Goal: Transaction & Acquisition: Register for event/course

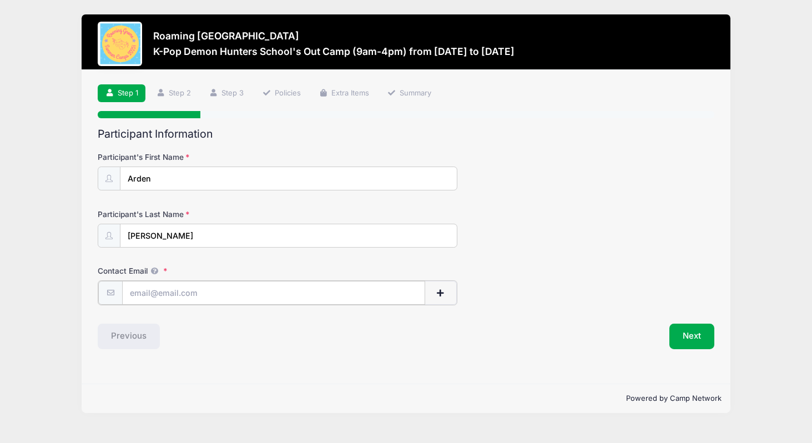
click at [275, 298] on input "Contact Email" at bounding box center [273, 293] width 303 height 24
type input "[EMAIL_ADDRESS][DOMAIN_NAME]"
click at [690, 337] on button "Next" at bounding box center [691, 335] width 45 height 26
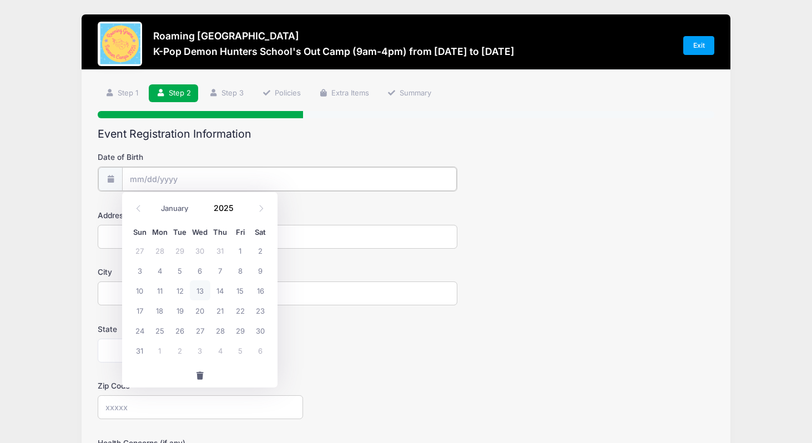
click at [400, 180] on input "Date of Birth" at bounding box center [289, 179] width 335 height 24
click at [193, 181] on input "Date of Birth" at bounding box center [289, 179] width 335 height 24
click at [227, 211] on input "2025" at bounding box center [226, 208] width 36 height 17
click at [240, 213] on span at bounding box center [240, 212] width 8 height 8
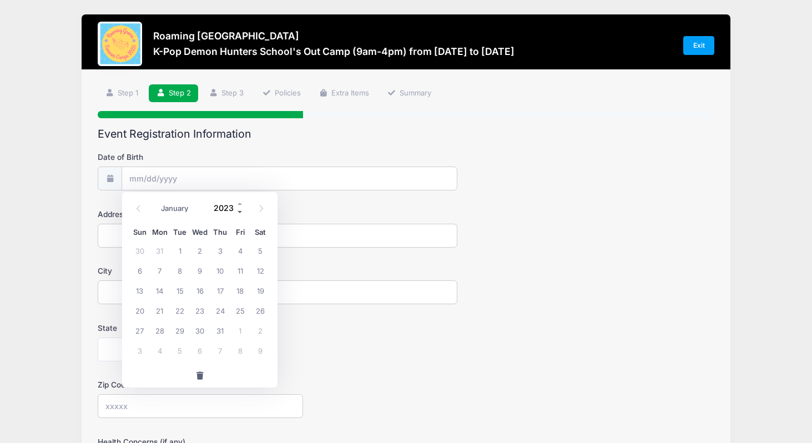
click at [240, 213] on span at bounding box center [240, 212] width 8 height 8
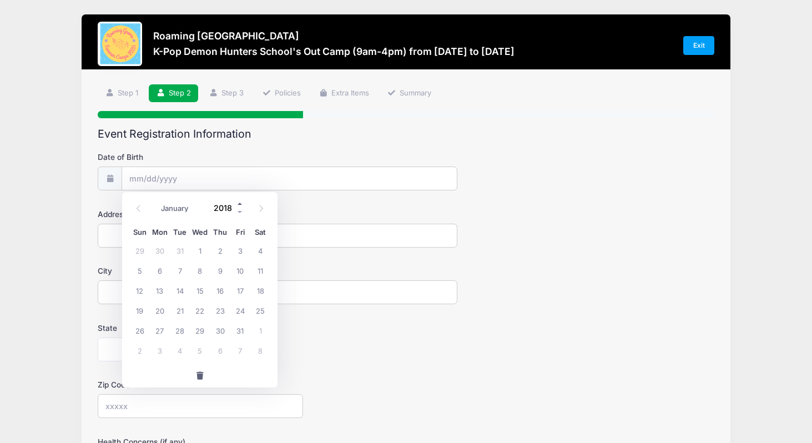
click at [238, 204] on span at bounding box center [240, 204] width 8 height 8
type input "2019"
click at [170, 211] on select "January February March April May June July August September October November De…" at bounding box center [179, 208] width 49 height 14
select select "4"
click at [235, 293] on span "17" at bounding box center [240, 290] width 20 height 20
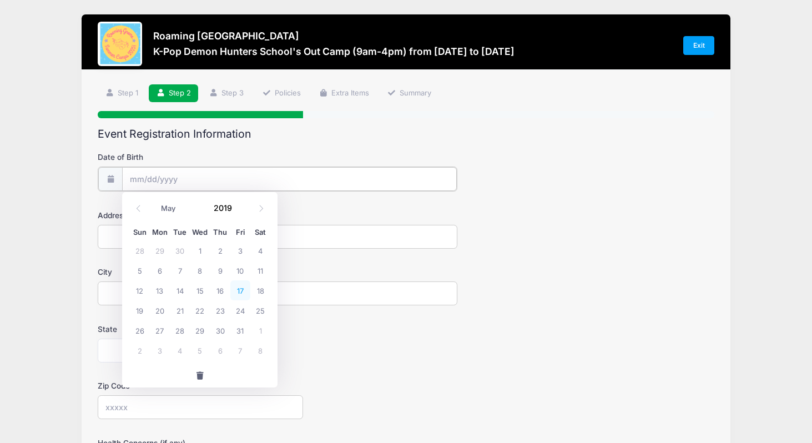
type input "[DATE]"
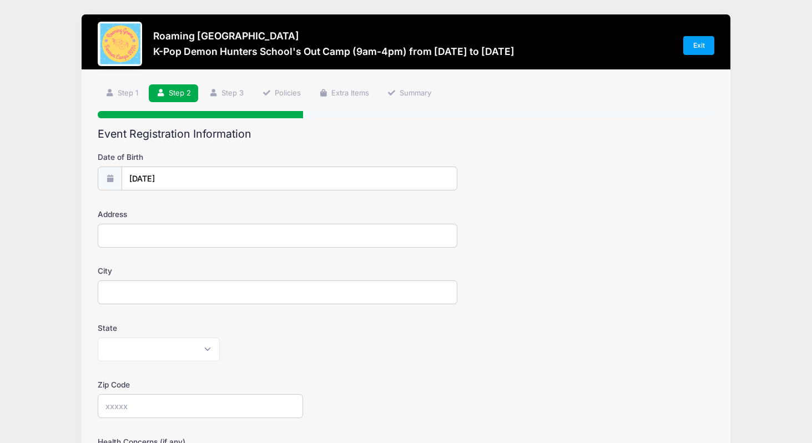
click at [260, 237] on input "Address" at bounding box center [278, 236] width 360 height 24
type input "[STREET_ADDRESS]"
type input "[GEOGRAPHIC_DATA]"
click at [202, 348] on select "Alabama Alaska American Samoa Arizona Arkansas Armed Forces Africa Armed Forces…" at bounding box center [159, 349] width 122 height 24
select select "CO"
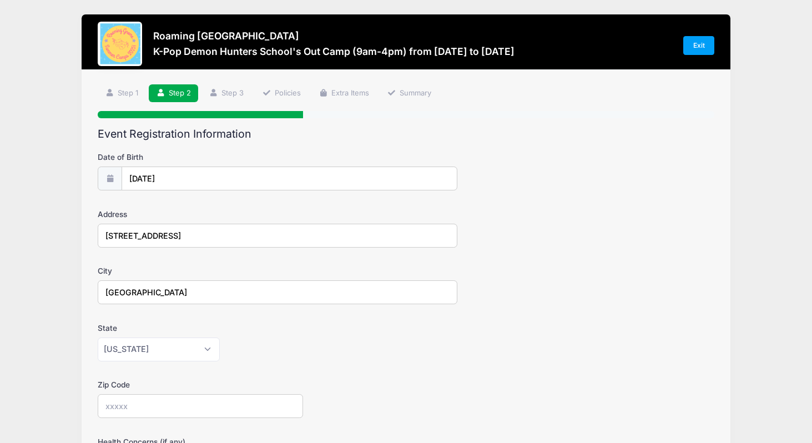
click at [147, 408] on input "Zip Code" at bounding box center [200, 406] width 205 height 24
type input "9"
type input "80238"
click at [282, 362] on form "Date of Birth 05/17/2019 Address 5041 Uinta St City Denver State Alabama Alaska…" at bounding box center [406, 388] width 616 height 475
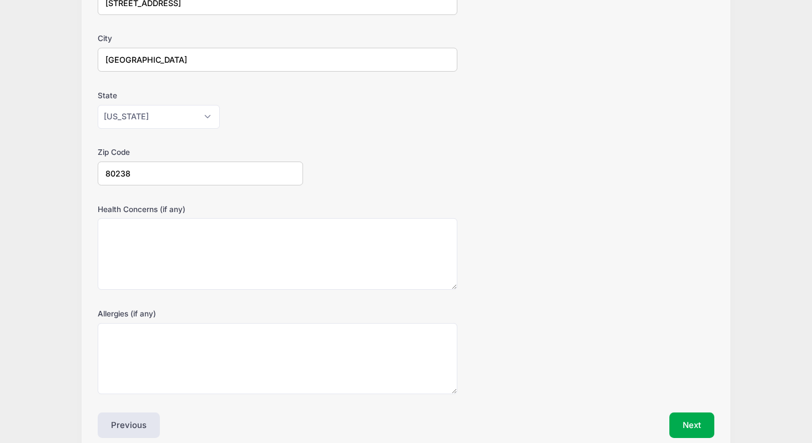
scroll to position [285, 0]
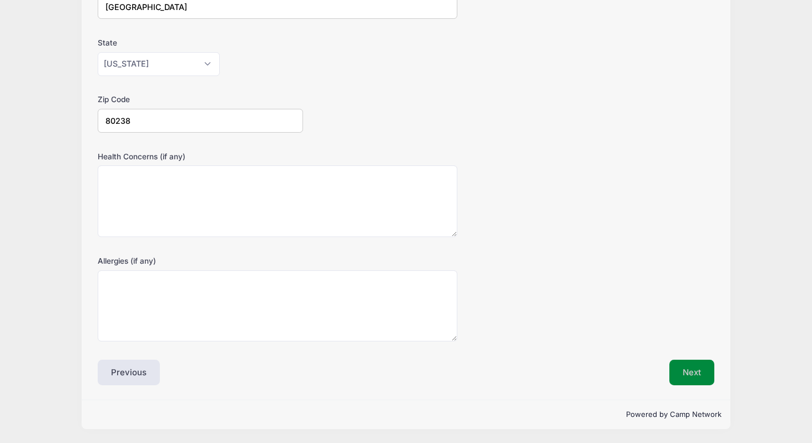
click at [690, 375] on button "Next" at bounding box center [691, 373] width 45 height 26
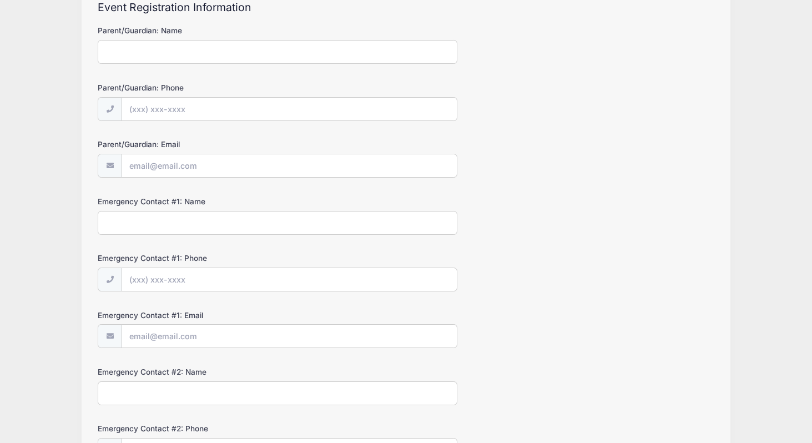
scroll to position [0, 0]
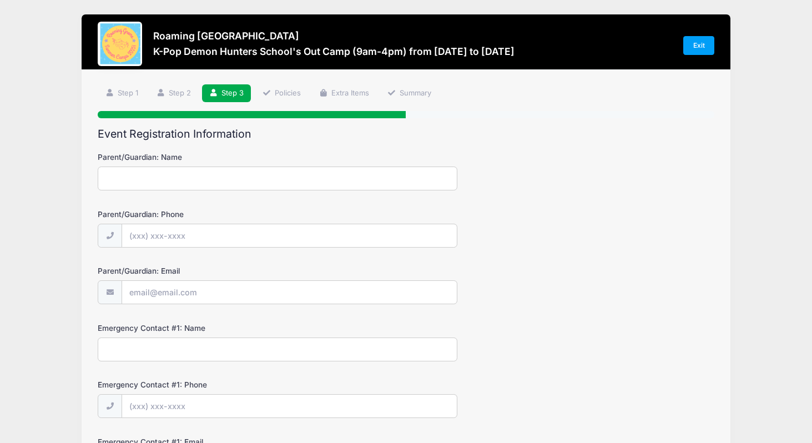
click at [356, 175] on input "Parent/Guardian: Name" at bounding box center [278, 178] width 360 height 24
type input "[PERSON_NAME]"
click at [387, 244] on input "Parent/Guardian: Phone" at bounding box center [289, 236] width 335 height 24
type input "[PHONE_NUMBER]"
click at [368, 297] on input "Parent/Guardian: Email" at bounding box center [289, 293] width 335 height 24
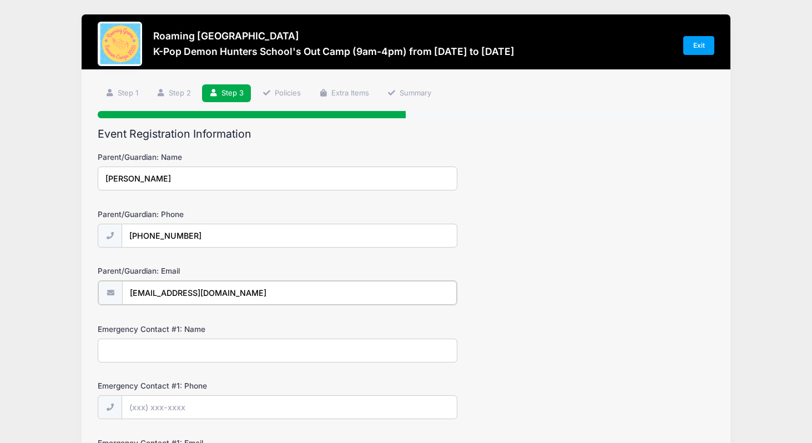
type input "[EMAIL_ADDRESS][DOMAIN_NAME]"
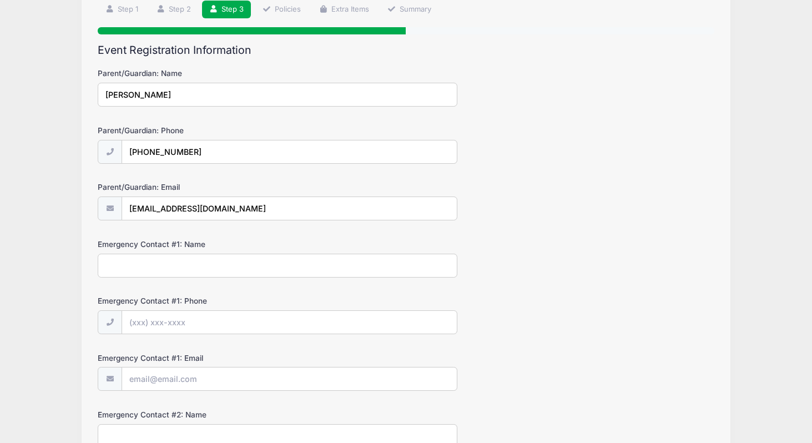
scroll to position [82, 0]
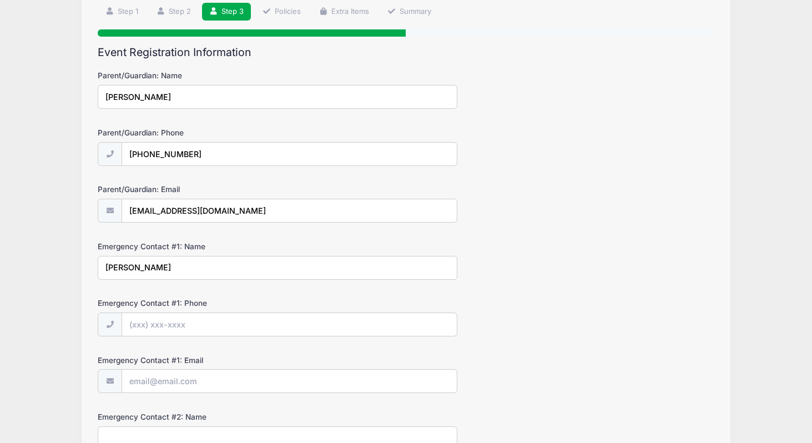
type input "[PERSON_NAME]"
type input "[PHONE_NUMBER]"
click at [281, 382] on input "Emergency Contact #1: Email" at bounding box center [289, 382] width 335 height 24
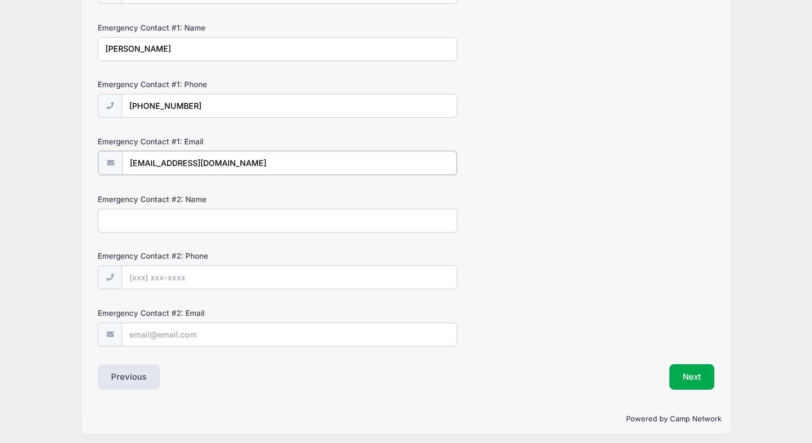
scroll to position [305, 0]
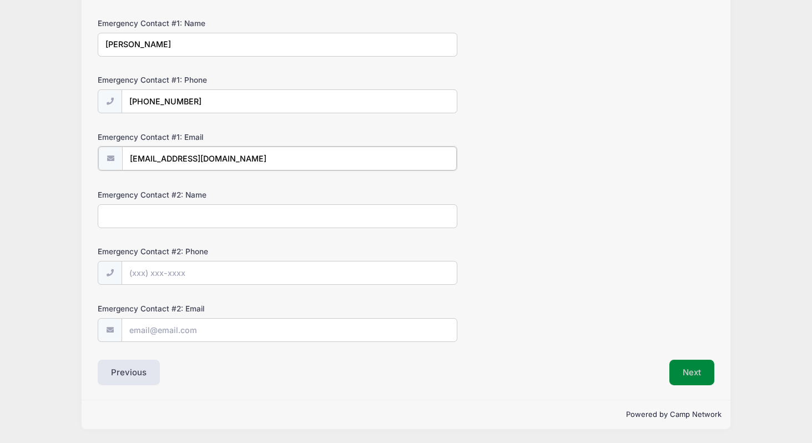
type input "[EMAIL_ADDRESS][DOMAIN_NAME]"
click at [701, 377] on button "Next" at bounding box center [691, 372] width 45 height 26
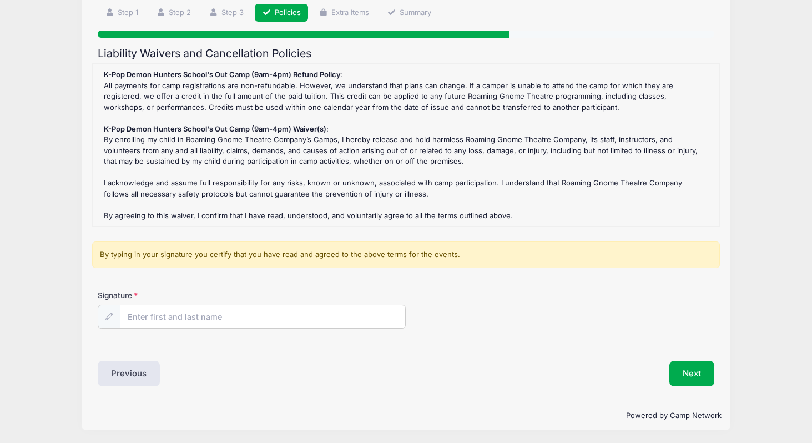
scroll to position [82, 0]
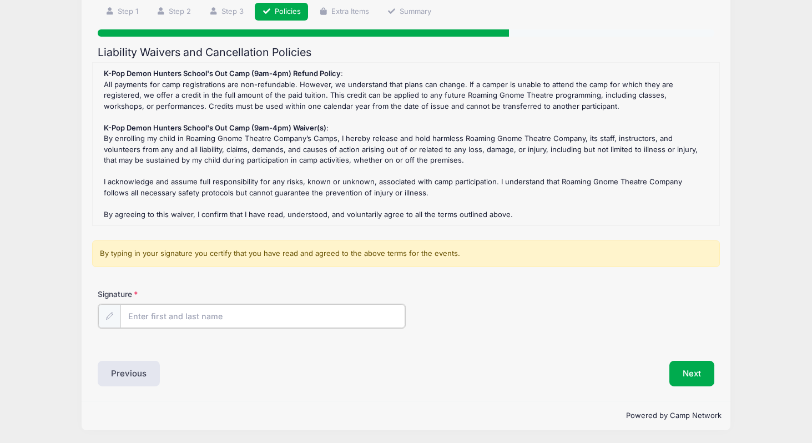
click at [148, 318] on input "Signature" at bounding box center [262, 316] width 285 height 24
type input "[PERSON_NAME]"
click at [689, 380] on button "Next" at bounding box center [691, 373] width 45 height 26
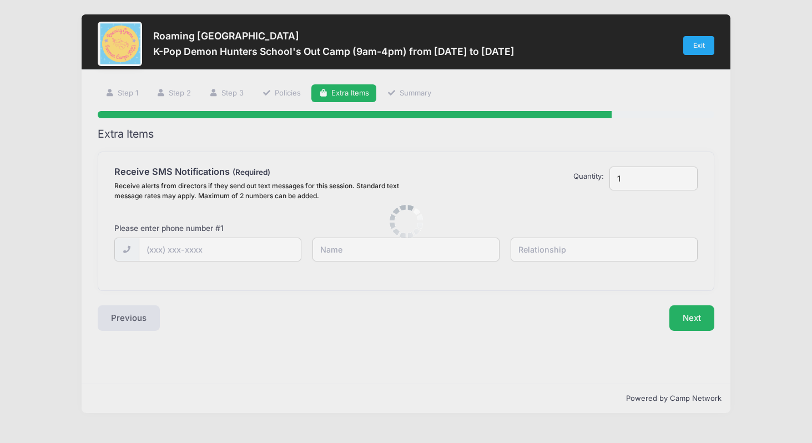
scroll to position [0, 0]
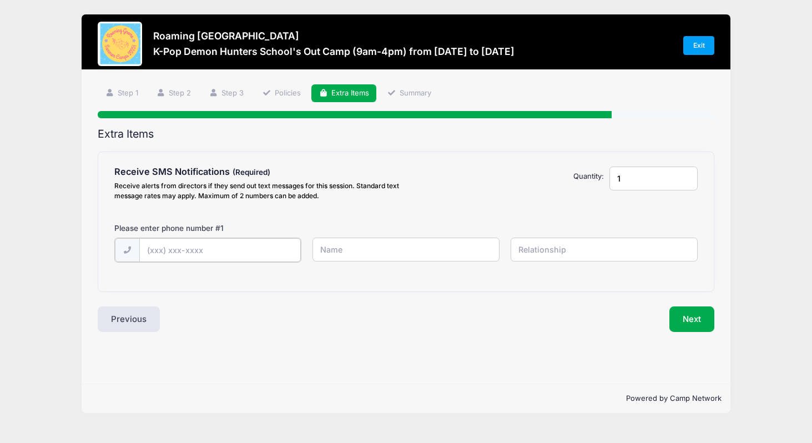
click at [0, 0] on input "text" at bounding box center [0, 0] width 0 height 0
type input "[PHONE_NUMBER]"
click at [0, 0] on input "text" at bounding box center [0, 0] width 0 height 0
type input "[PERSON_NAME]"
type input "Mom"
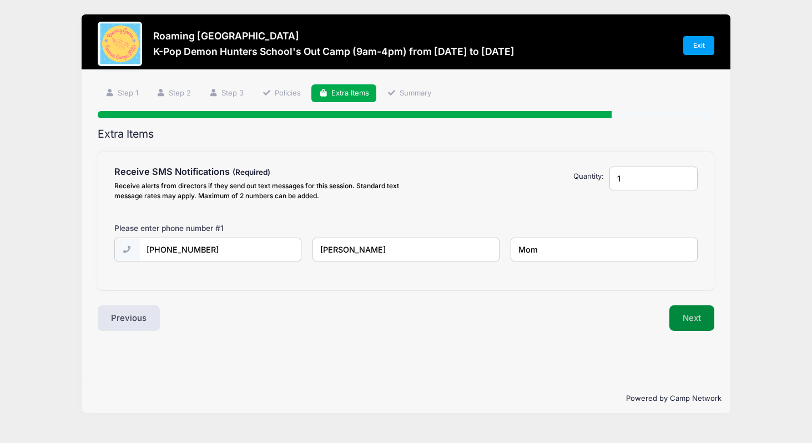
click at [691, 317] on button "Next" at bounding box center [691, 318] width 45 height 26
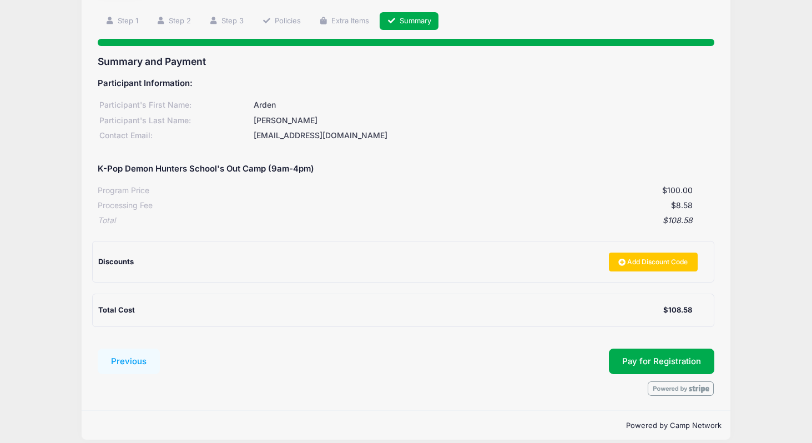
scroll to position [83, 0]
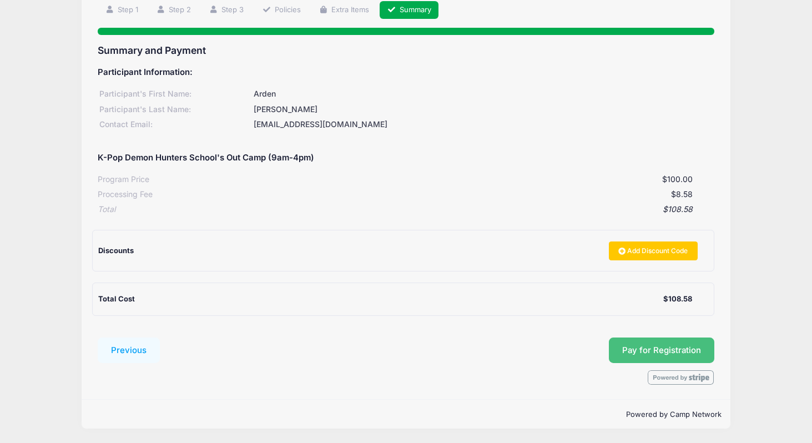
click at [658, 341] on button "Pay for Registration" at bounding box center [661, 350] width 105 height 26
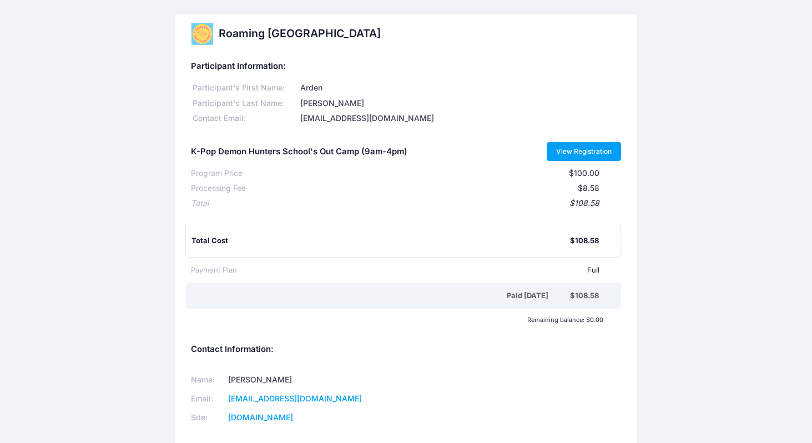
click at [562, 150] on link "View Registration" at bounding box center [583, 151] width 75 height 19
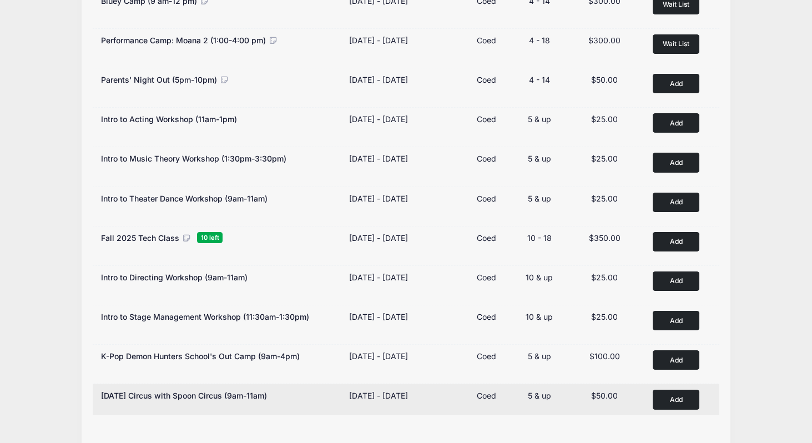
scroll to position [168, 0]
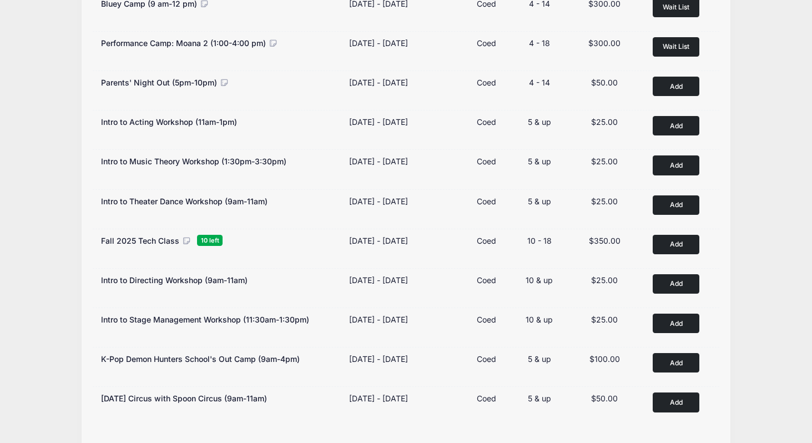
click at [361, 148] on div "Bluey Camp (9 am-12 pm) Dates Aug 11 - Aug 15, 2025 Aug 11 - Aug 15, 2025 Type …" at bounding box center [405, 208] width 627 height 434
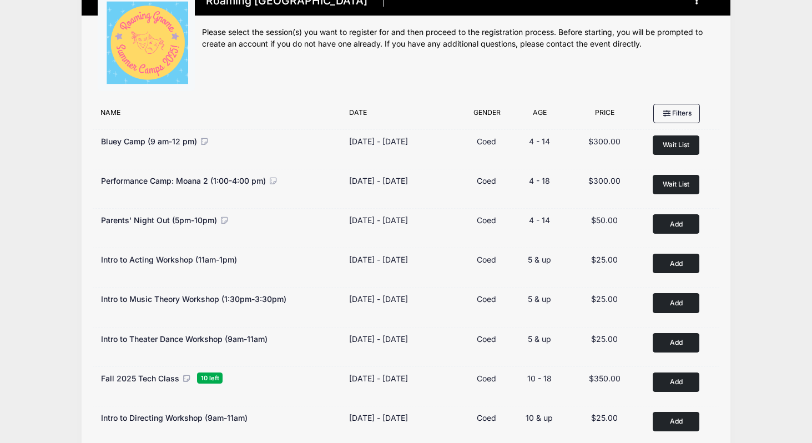
scroll to position [18, 0]
